Goal: Check status: Check status

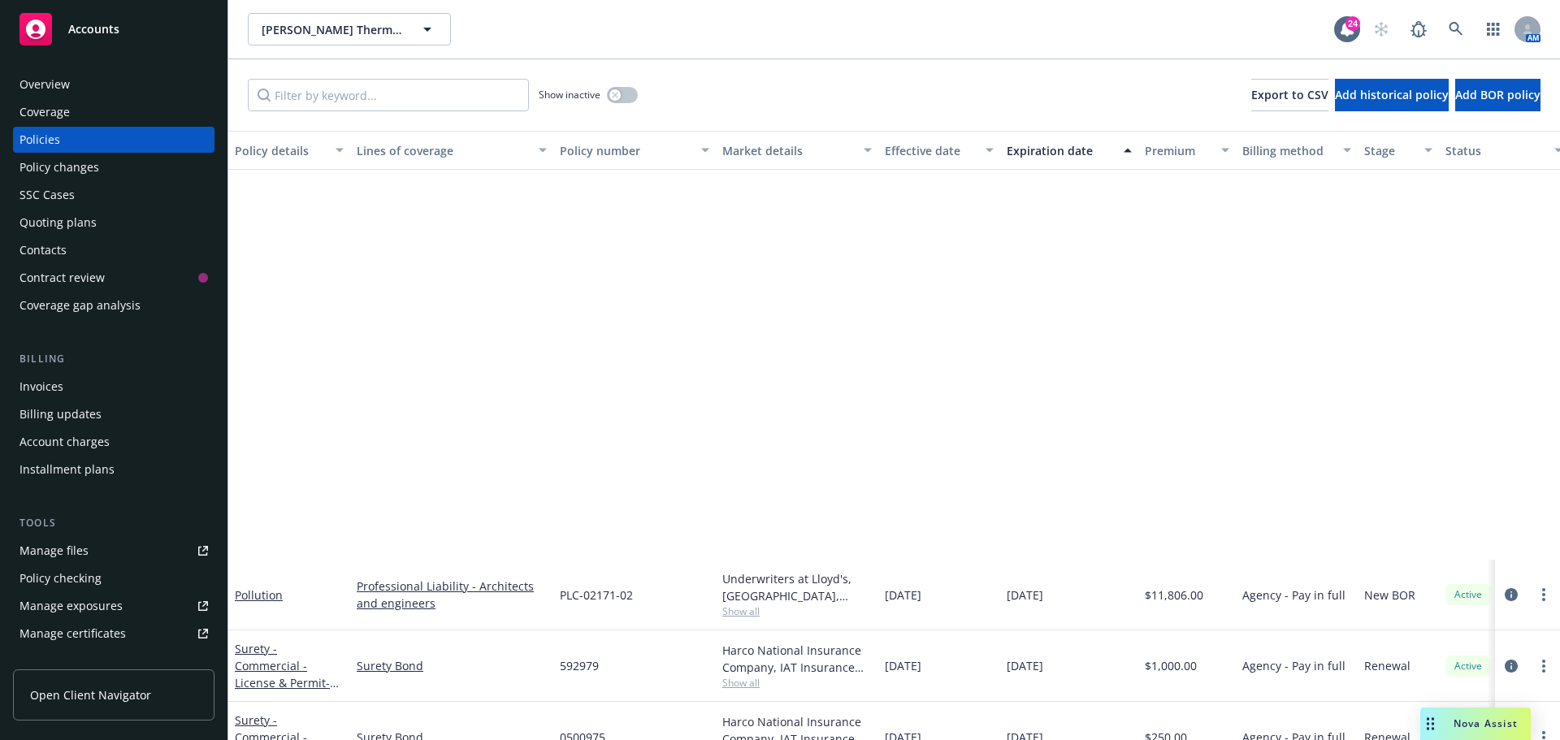
scroll to position [488, 0]
